Goal: Information Seeking & Learning: Learn about a topic

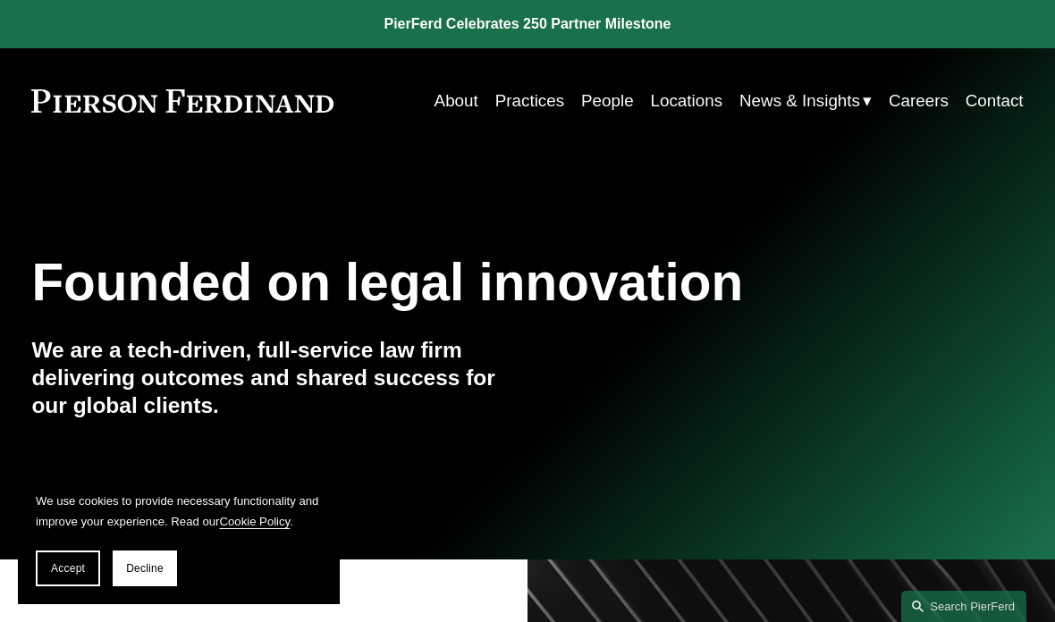
click at [923, 102] on link "Careers" at bounding box center [919, 101] width 60 height 34
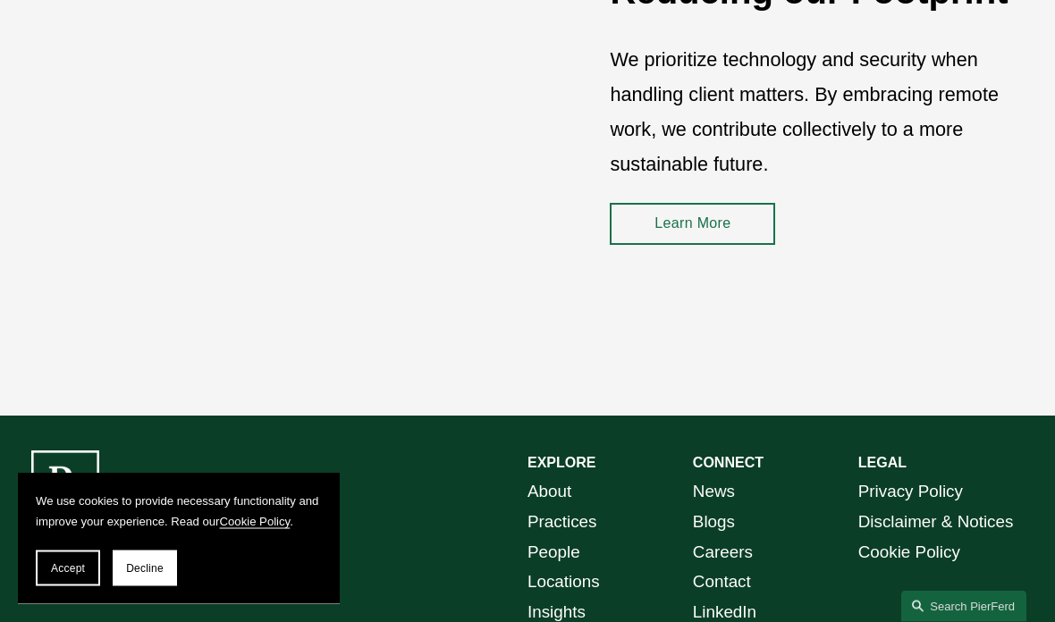
scroll to position [2265, 0]
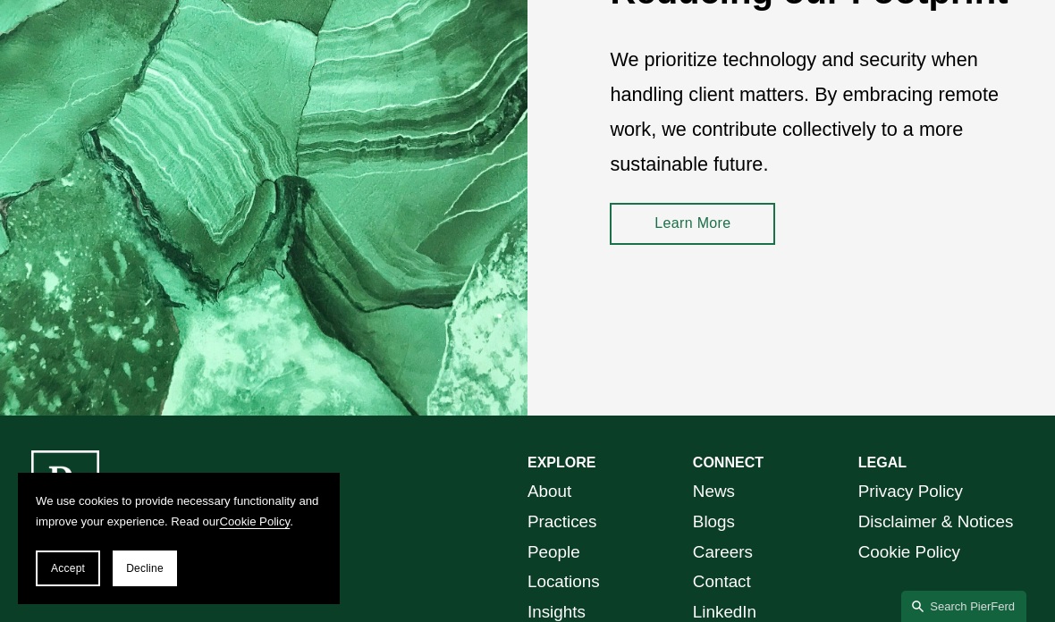
click at [741, 211] on link "Learn More" at bounding box center [692, 224] width 165 height 43
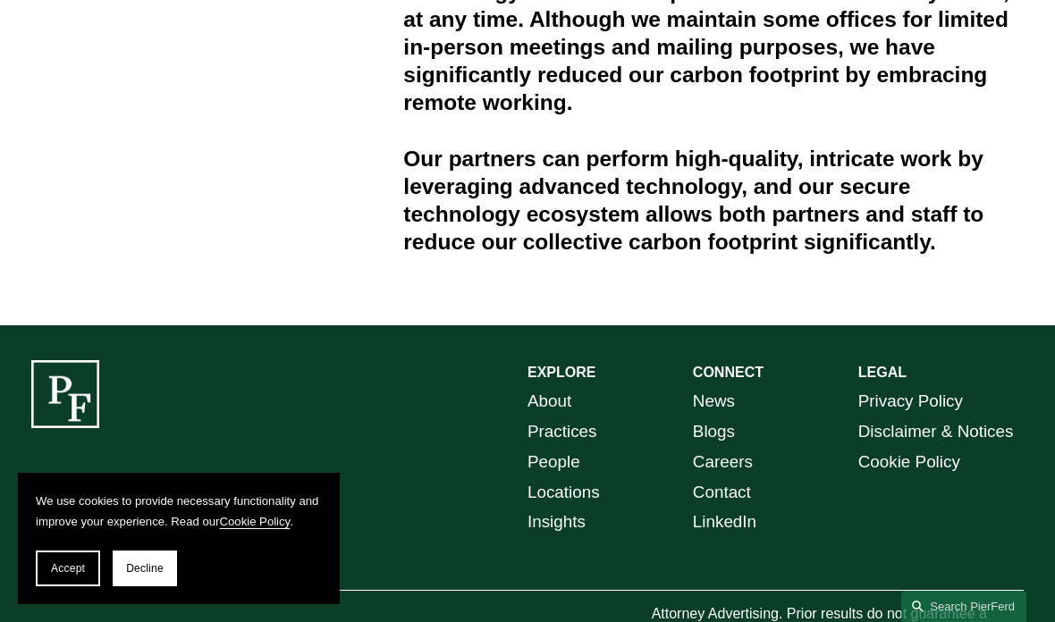
scroll to position [627, 0]
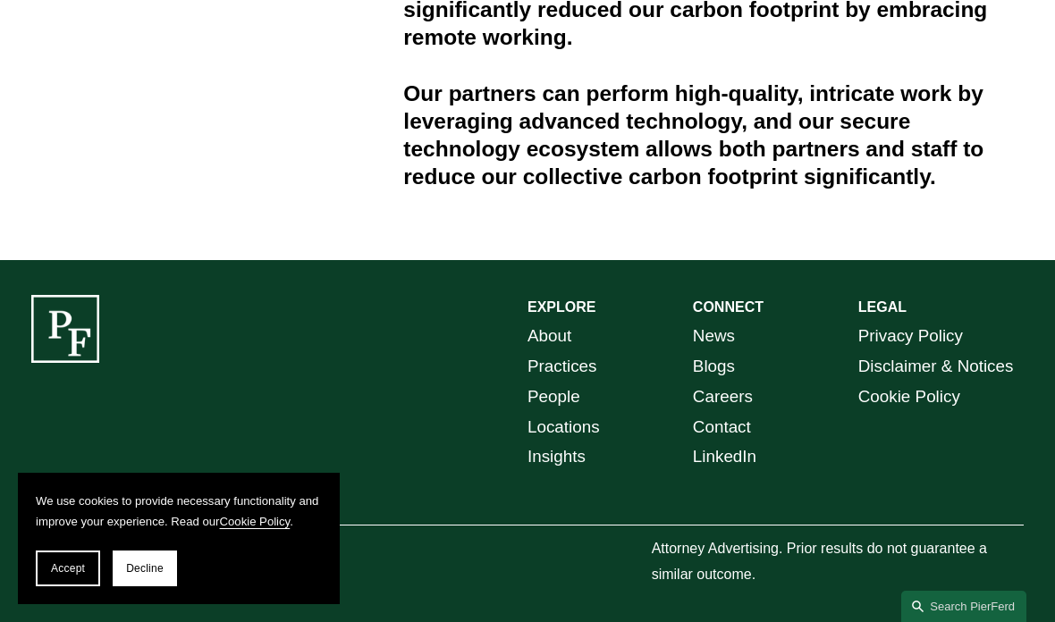
click at [587, 430] on link "Locations" at bounding box center [563, 427] width 72 height 30
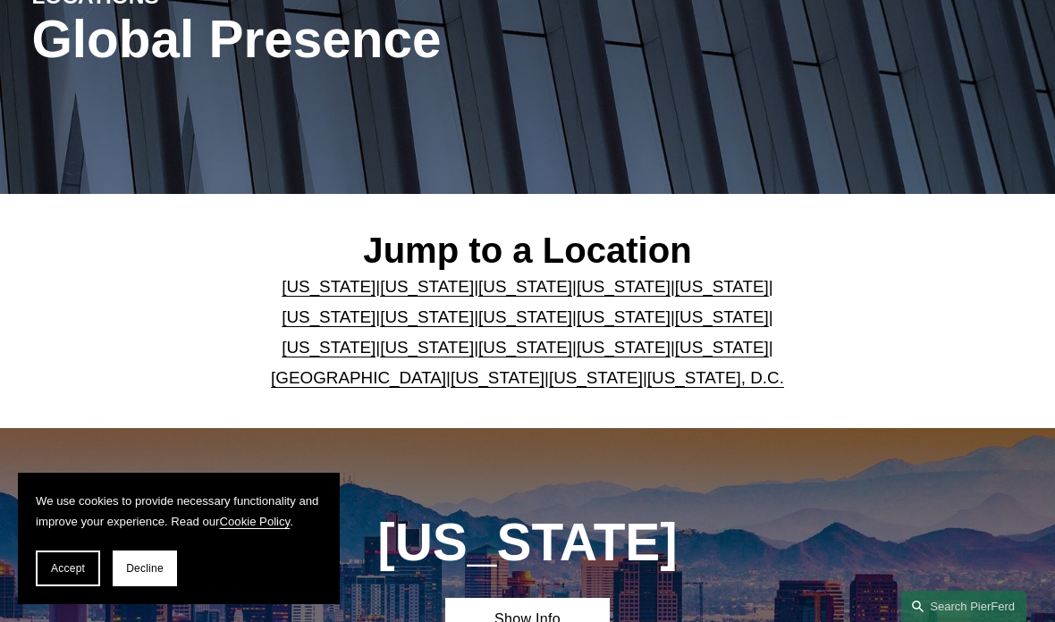
scroll to position [248, 0]
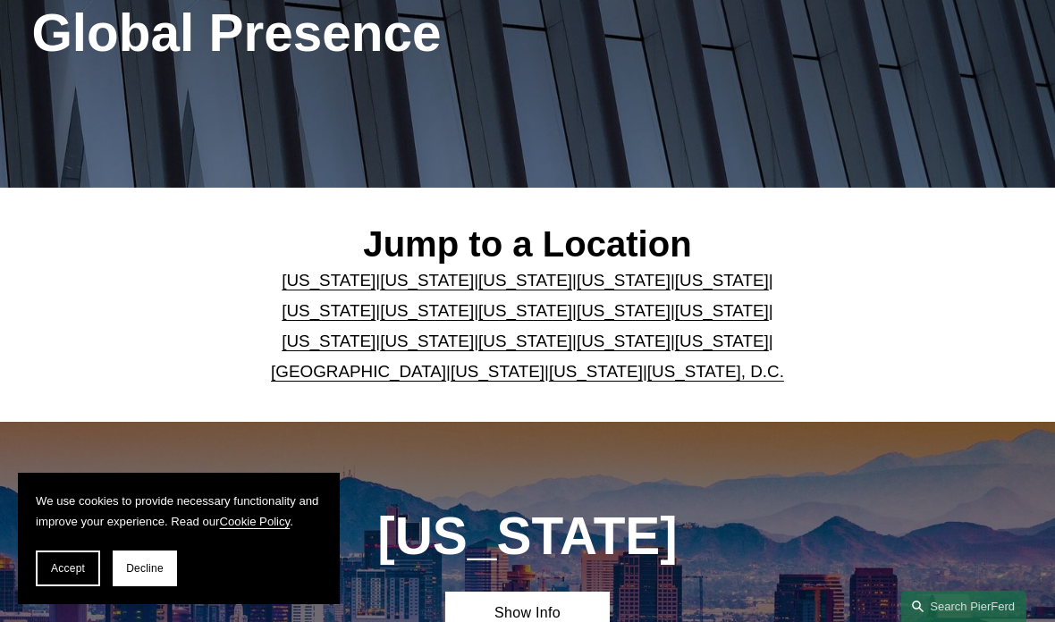
click at [474, 301] on link "[US_STATE]" at bounding box center [427, 310] width 94 height 19
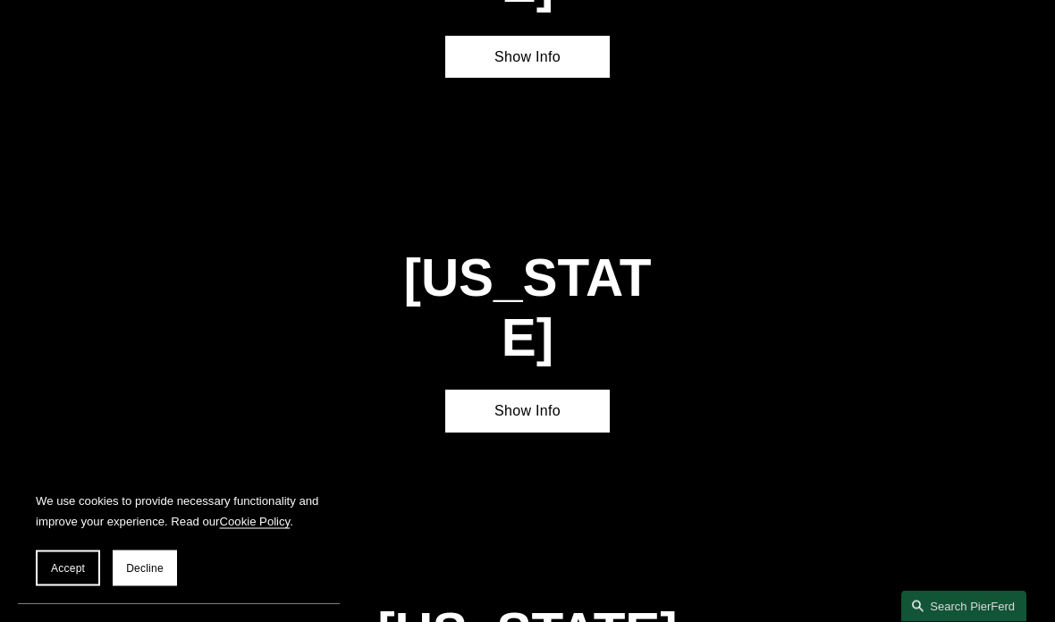
scroll to position [2456, 0]
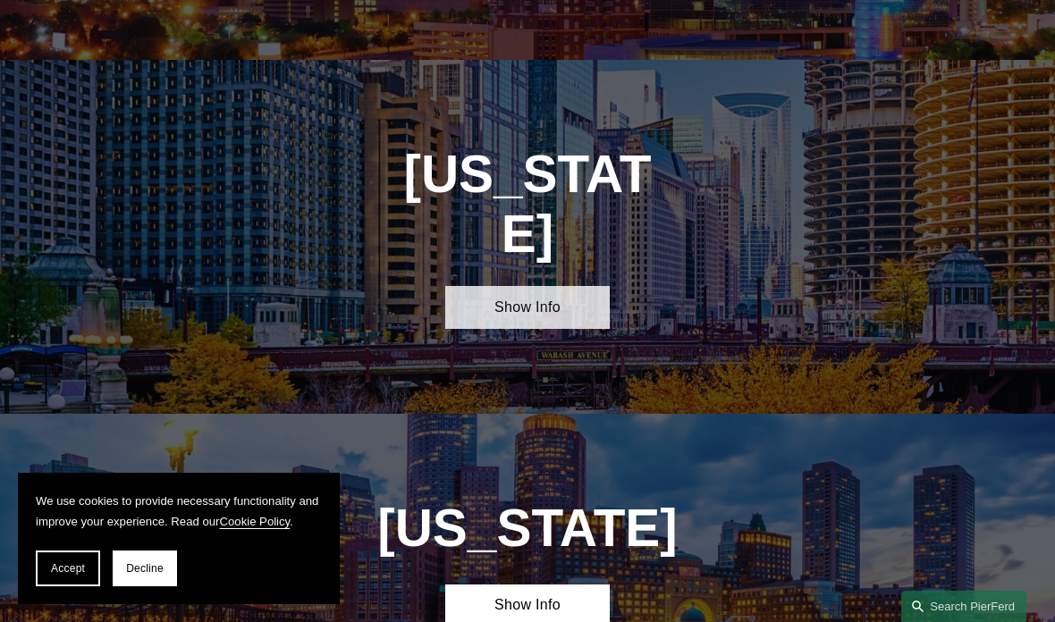
click at [580, 286] on link "Show Info" at bounding box center [527, 307] width 165 height 43
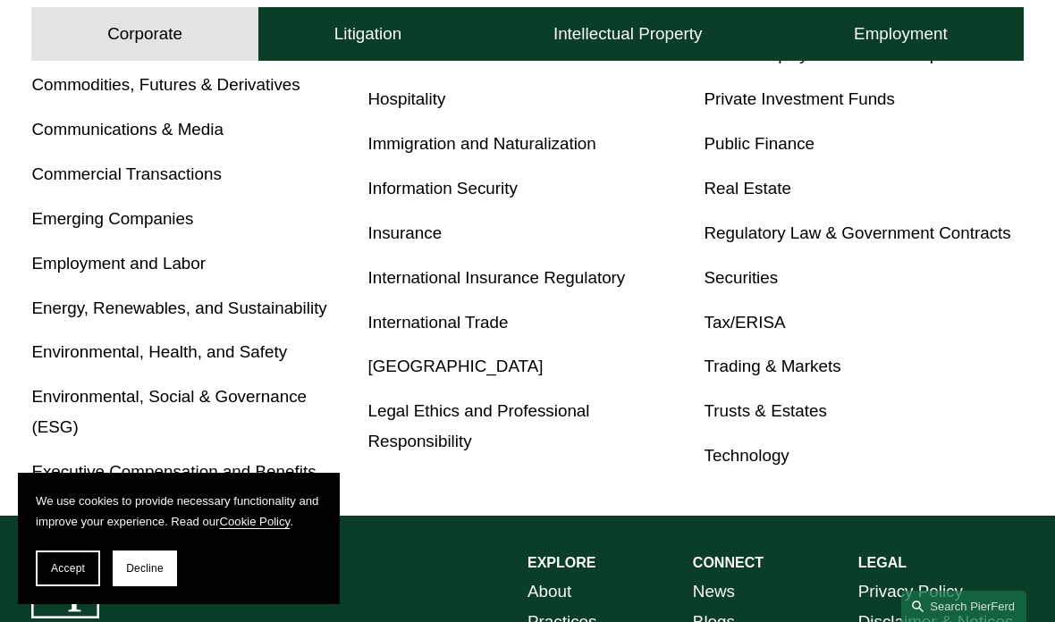
scroll to position [867, 0]
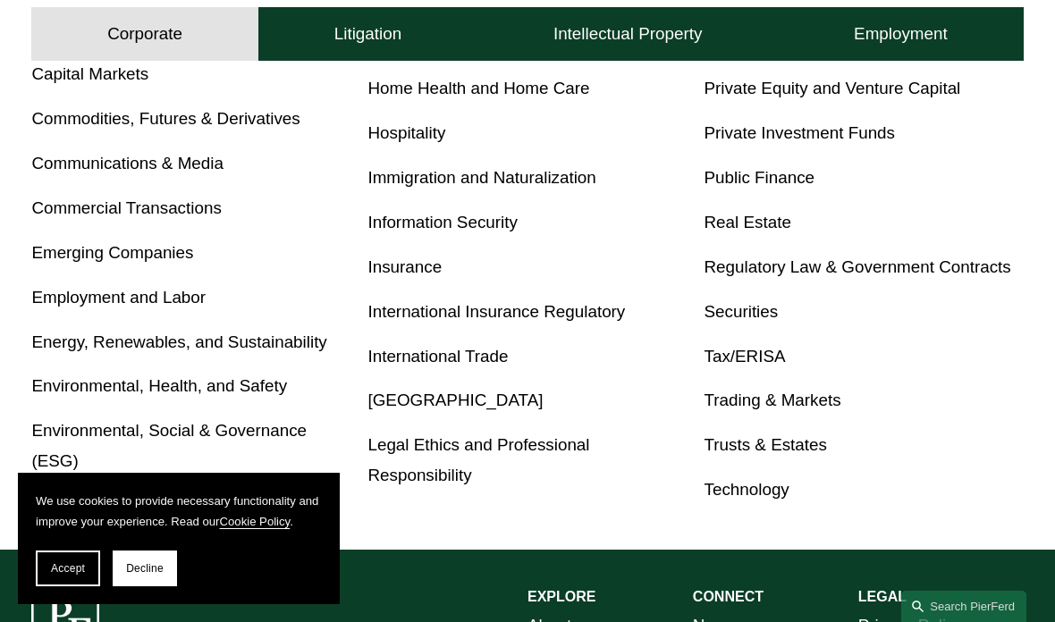
click at [191, 290] on link "Employment and Labor" at bounding box center [118, 297] width 174 height 19
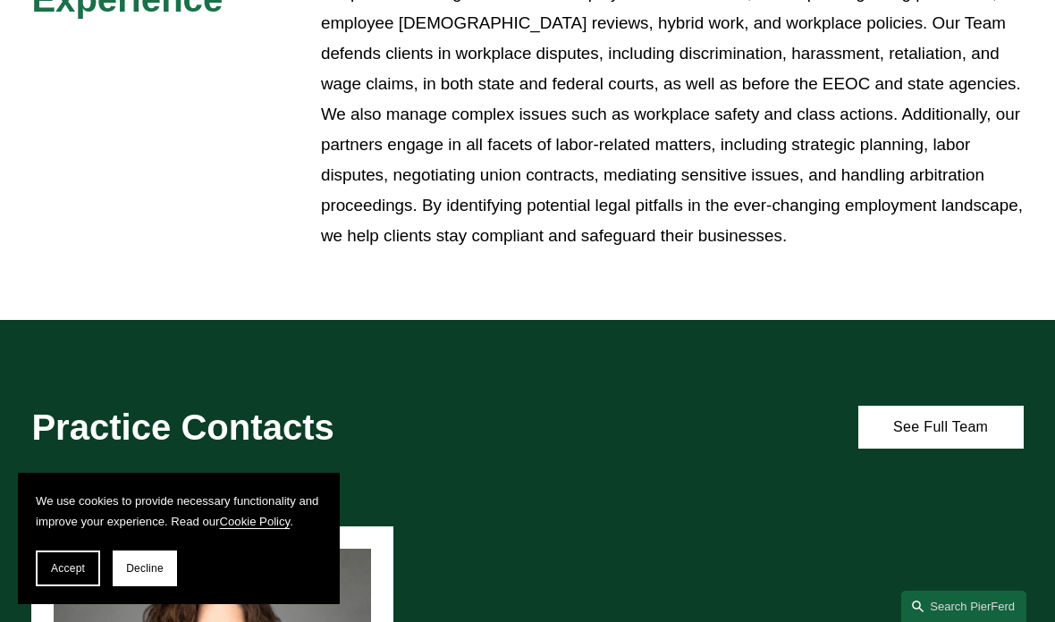
scroll to position [708, 0]
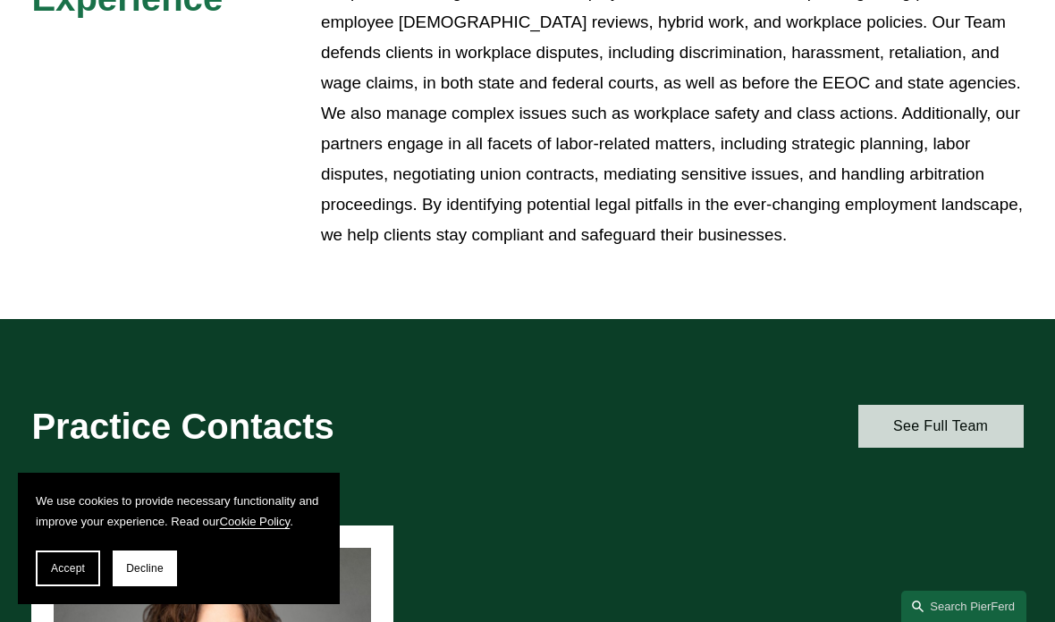
click at [958, 415] on link "See Full Team" at bounding box center [940, 427] width 165 height 44
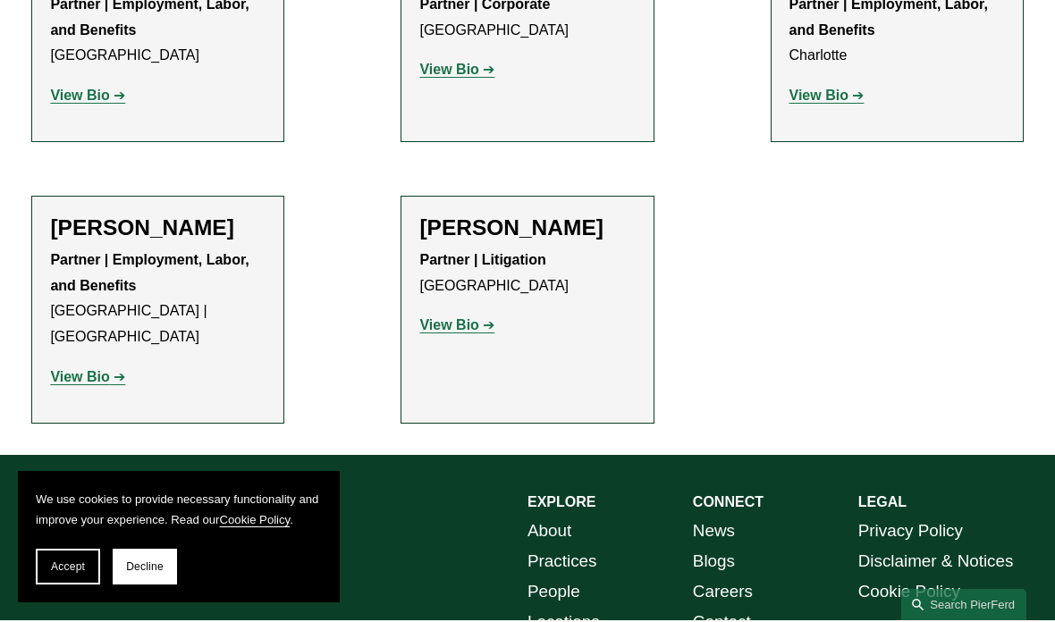
scroll to position [3414, 0]
